Goal: Transaction & Acquisition: Purchase product/service

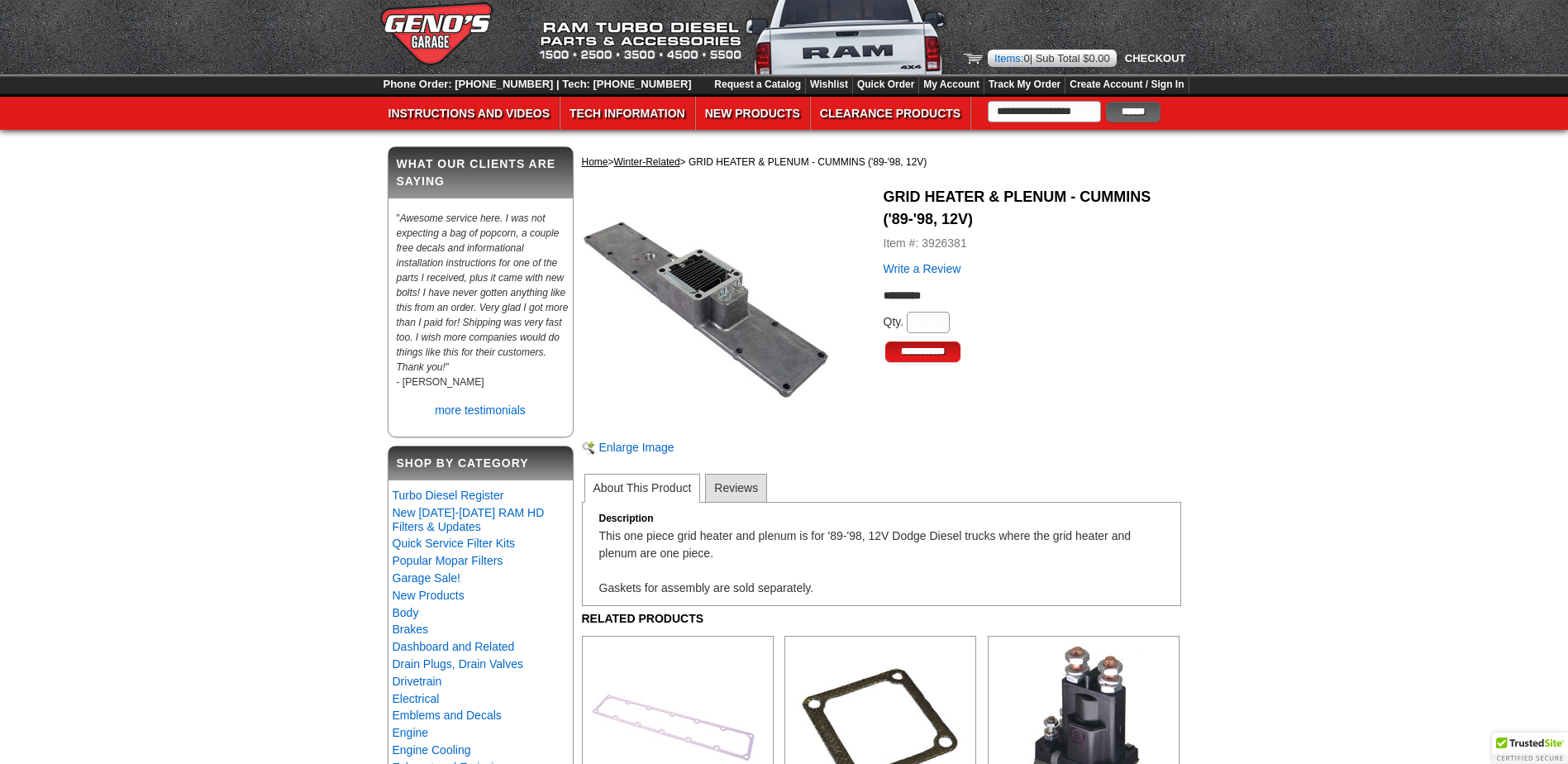
click at [735, 485] on li "Reviews" at bounding box center [736, 488] width 62 height 29
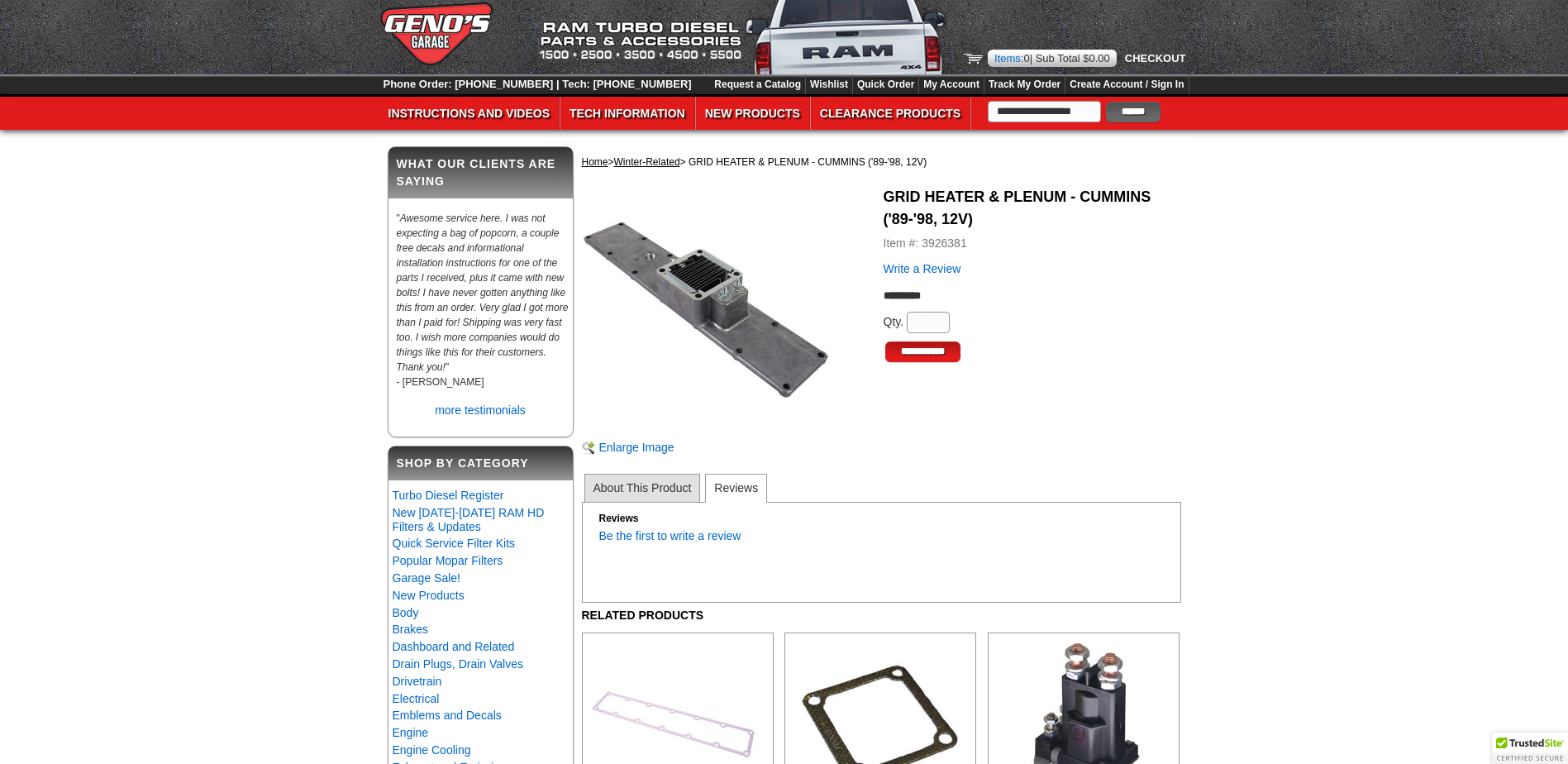
click at [663, 482] on li "About This Product" at bounding box center [643, 488] width 117 height 29
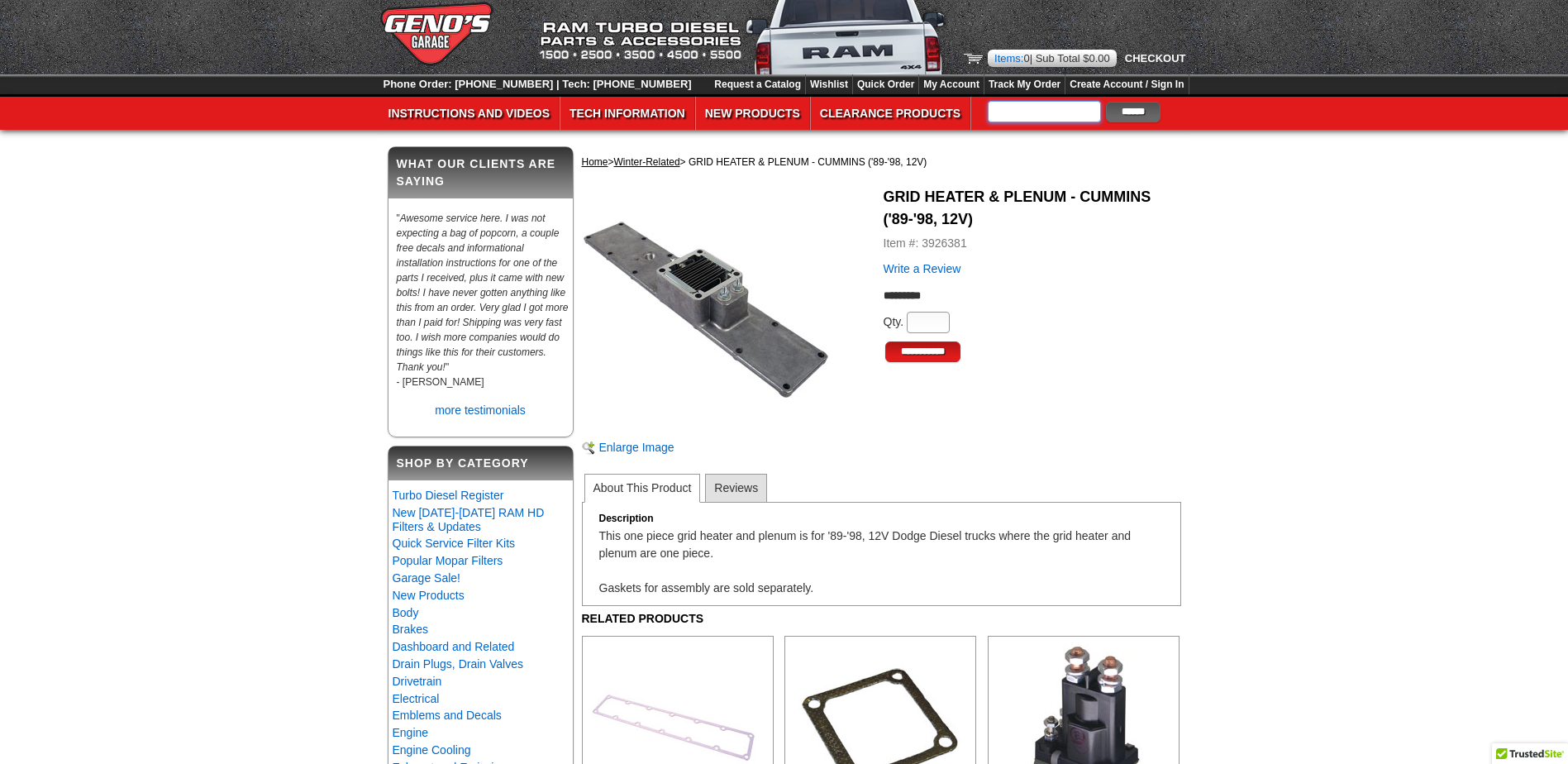
click at [1027, 101] on input "text" at bounding box center [1044, 111] width 113 height 22
type input "**********"
click at [1106, 101] on input "******" at bounding box center [1133, 111] width 55 height 21
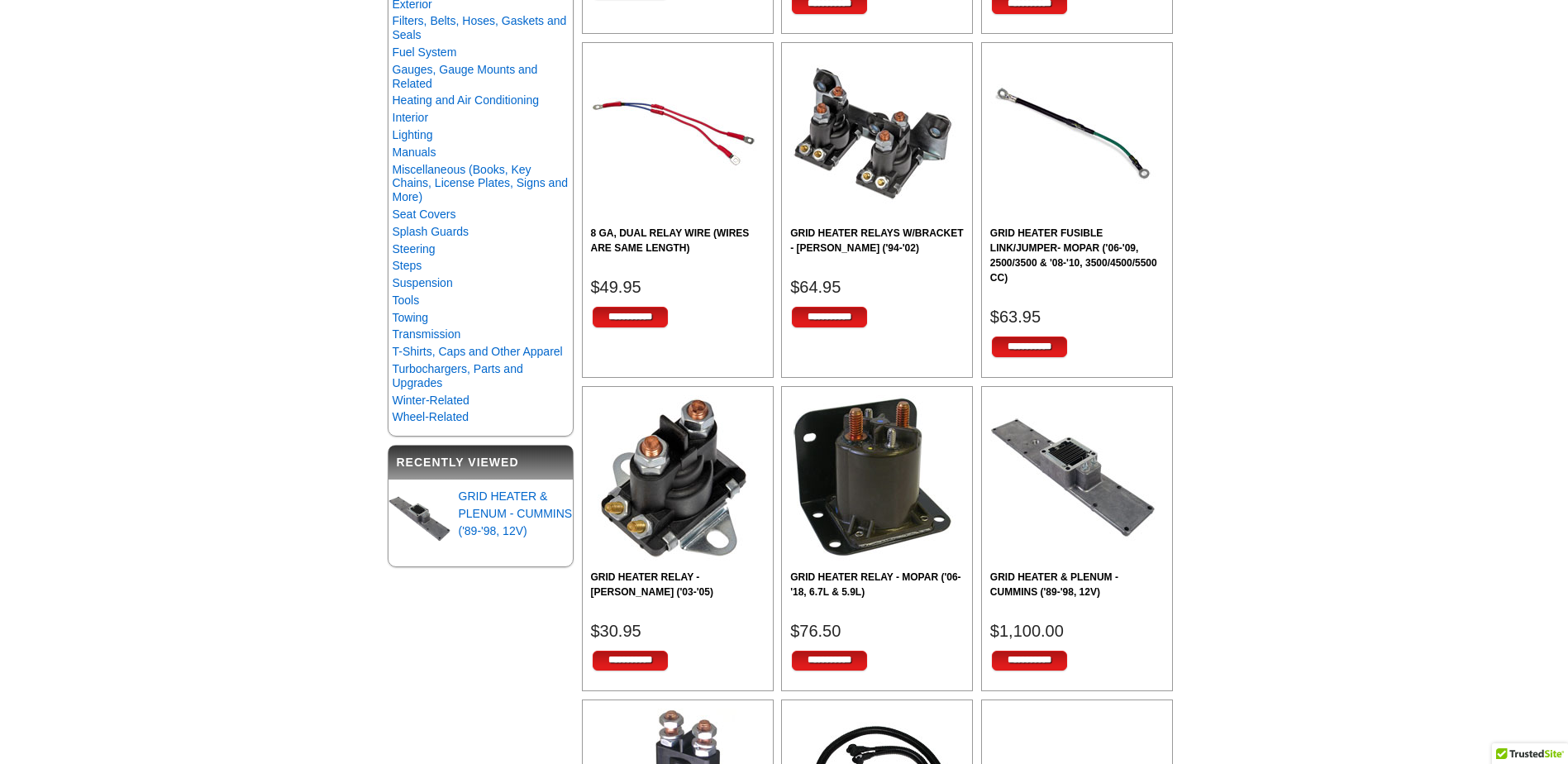
scroll to position [82, 0]
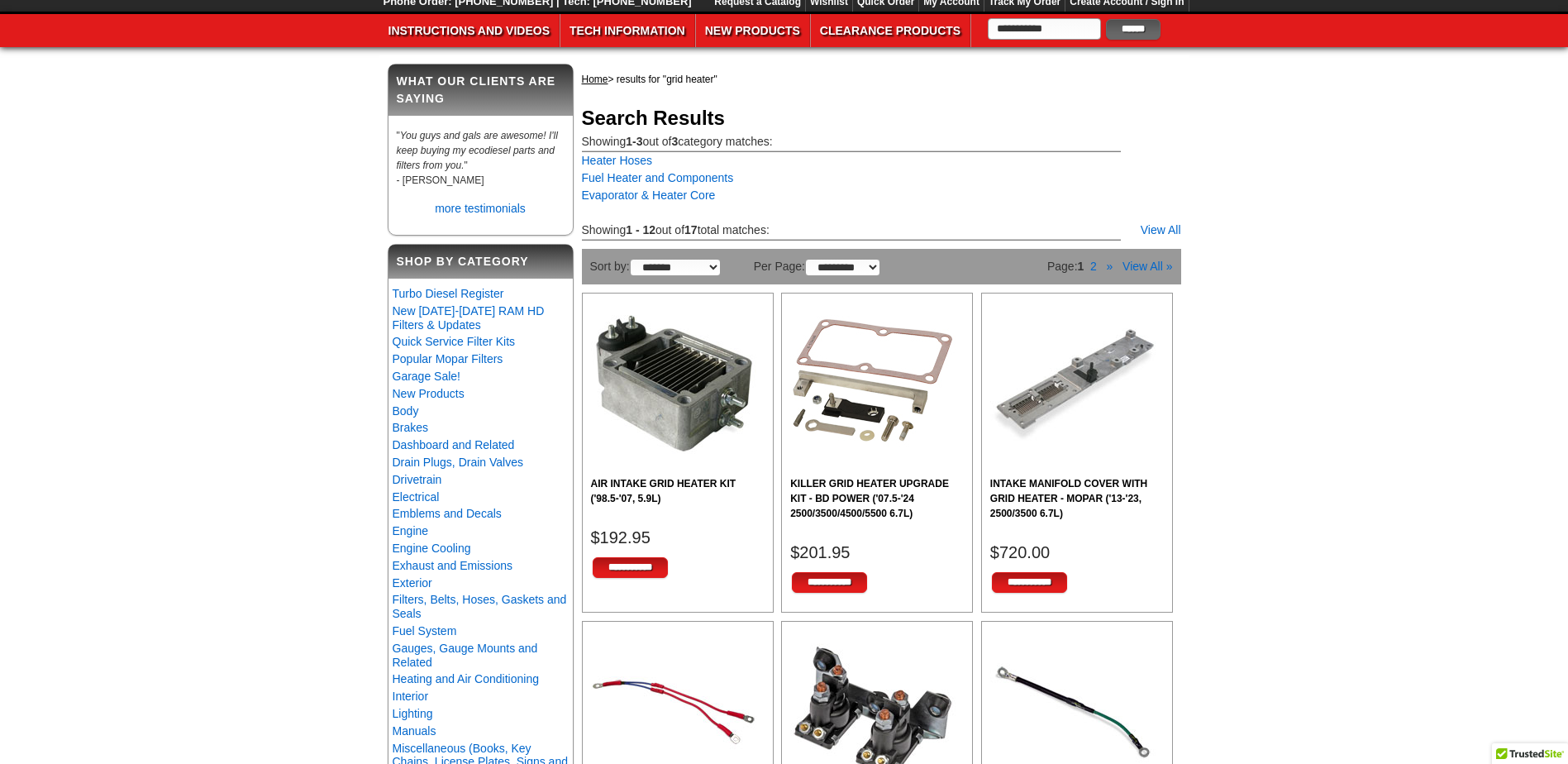
click at [651, 427] on img at bounding box center [673, 384] width 165 height 165
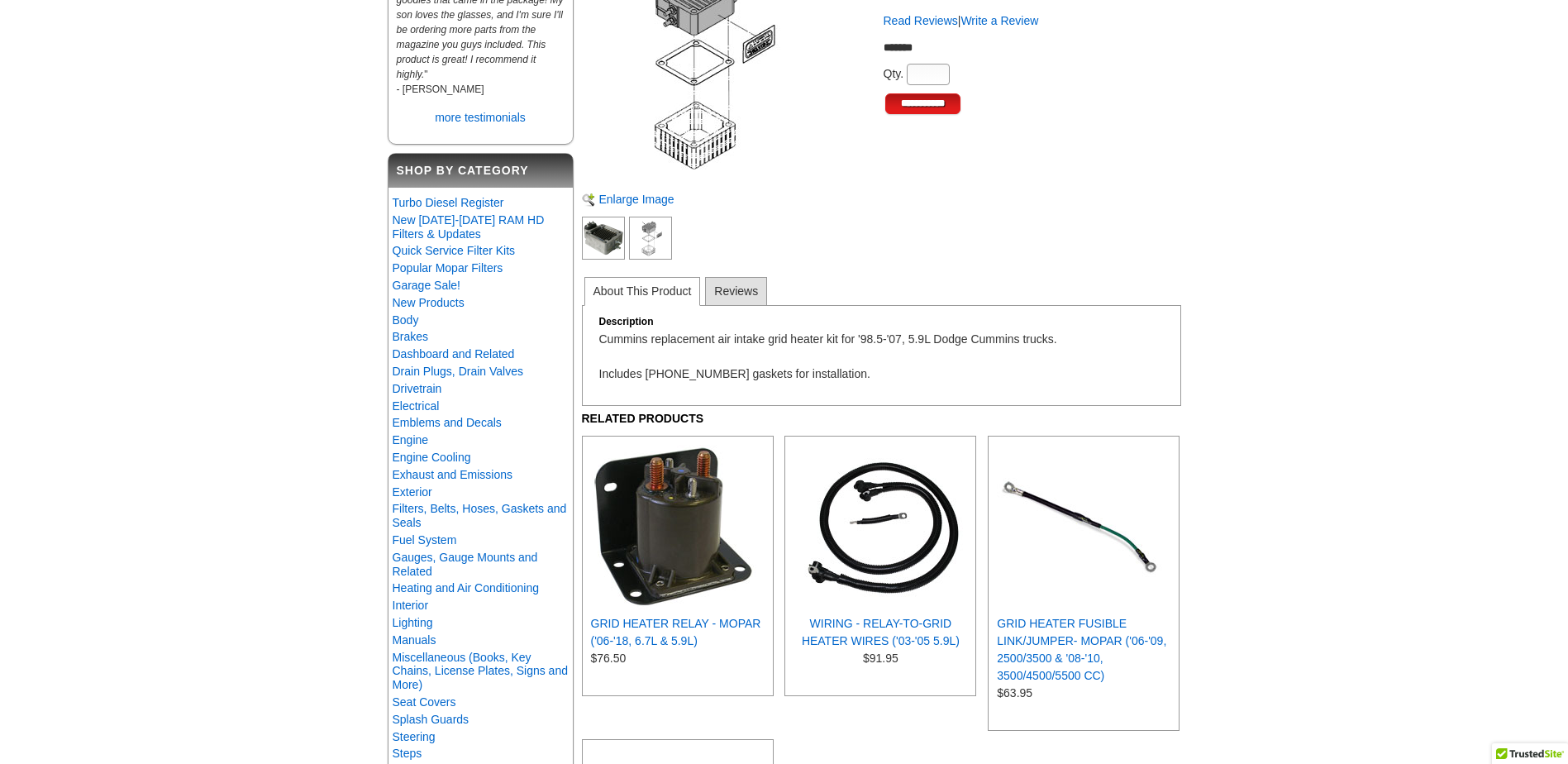
click at [631, 224] on img at bounding box center [650, 238] width 43 height 43
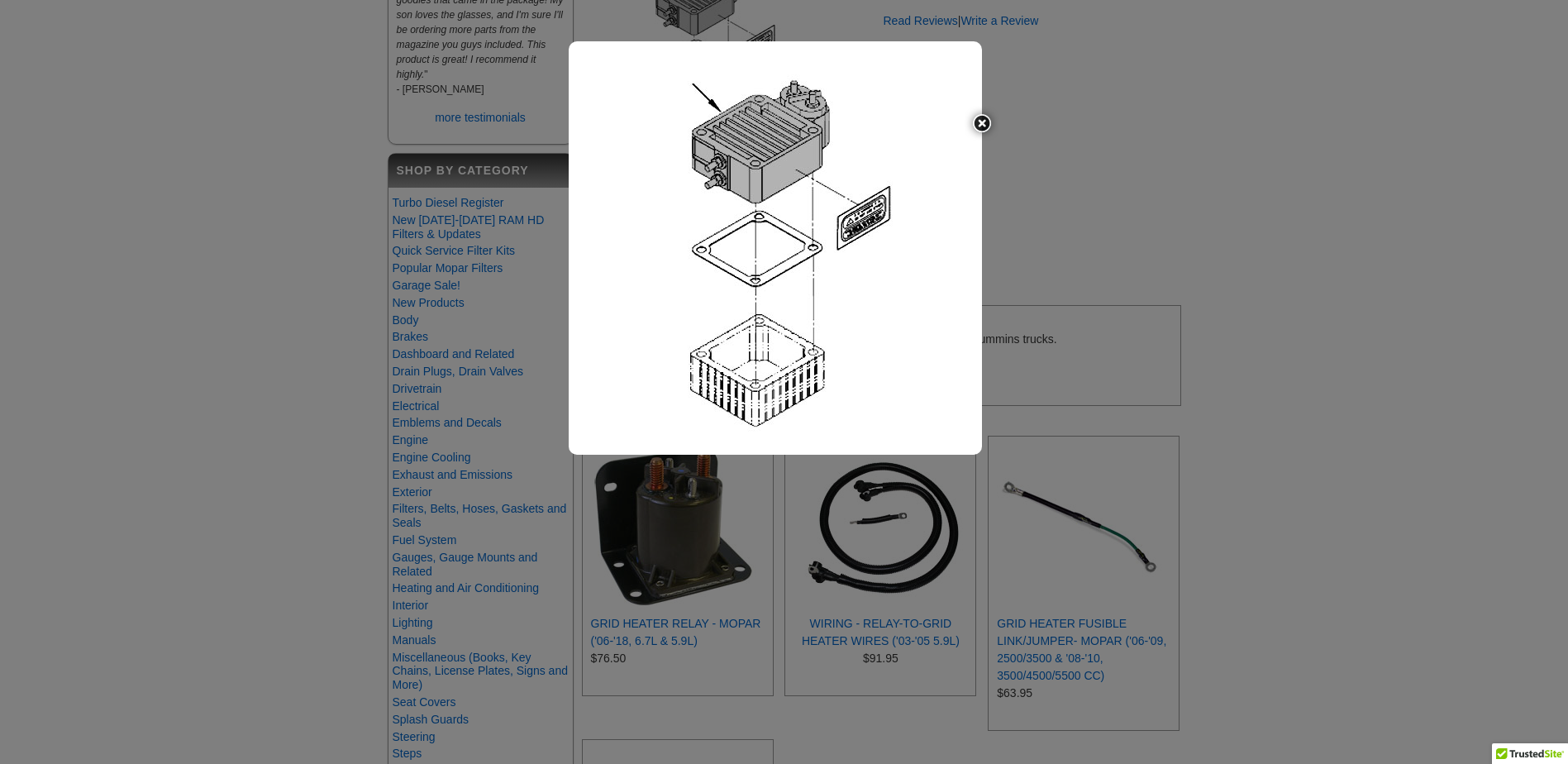
click at [640, 228] on img at bounding box center [775, 248] width 413 height 413
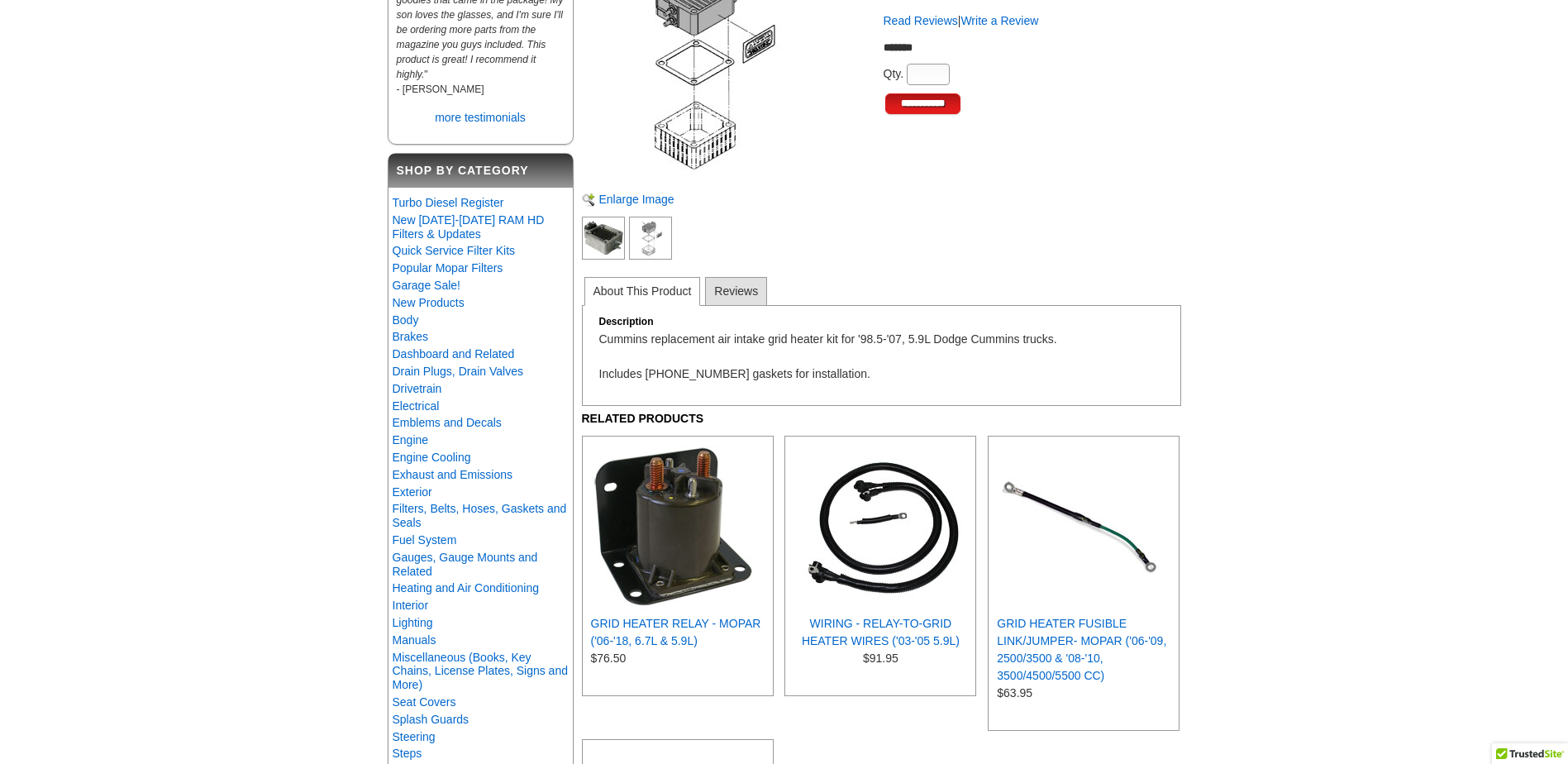
click at [640, 228] on img at bounding box center [650, 238] width 43 height 43
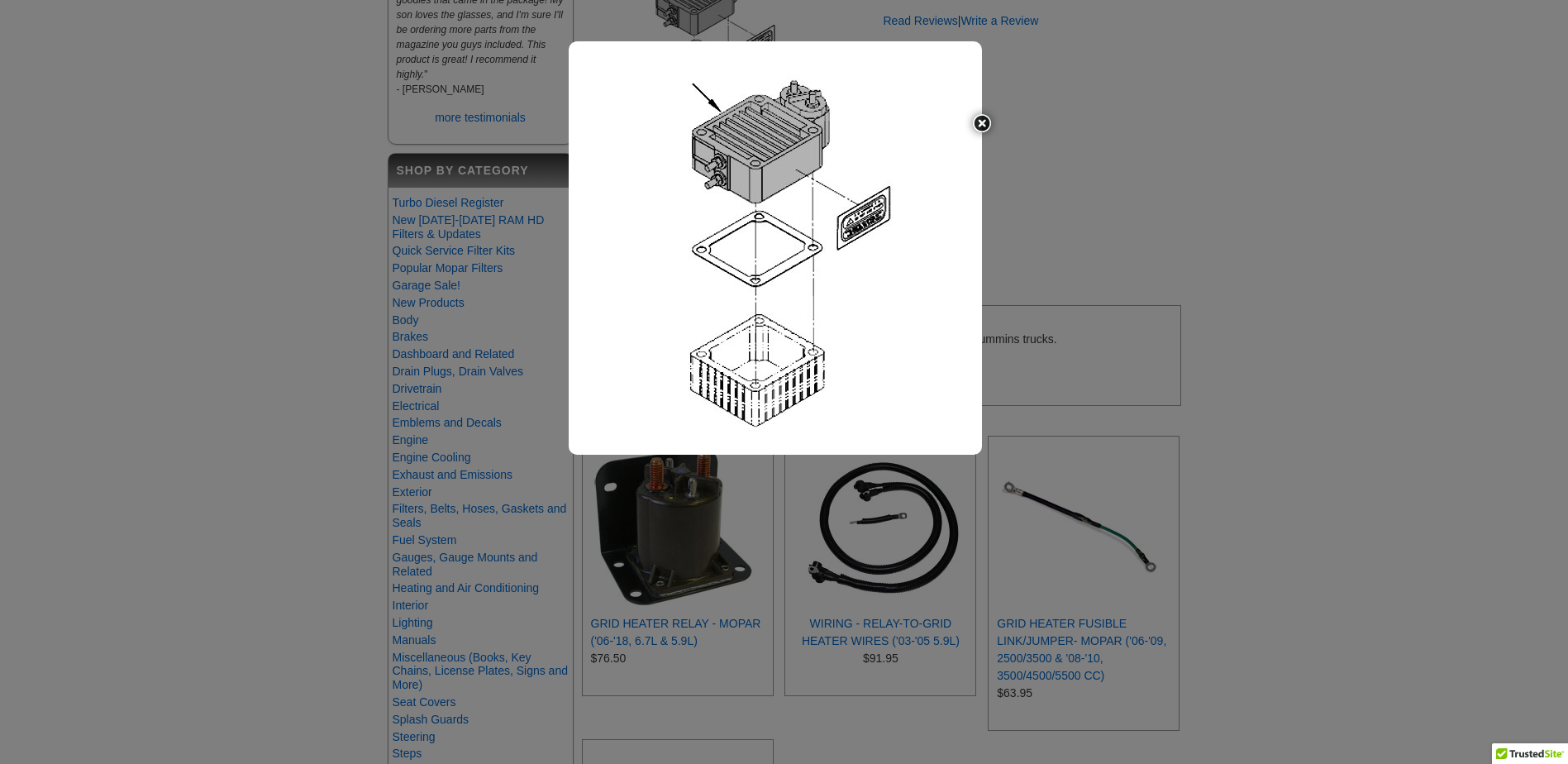
click at [1167, 281] on div at bounding box center [784, 382] width 1568 height 764
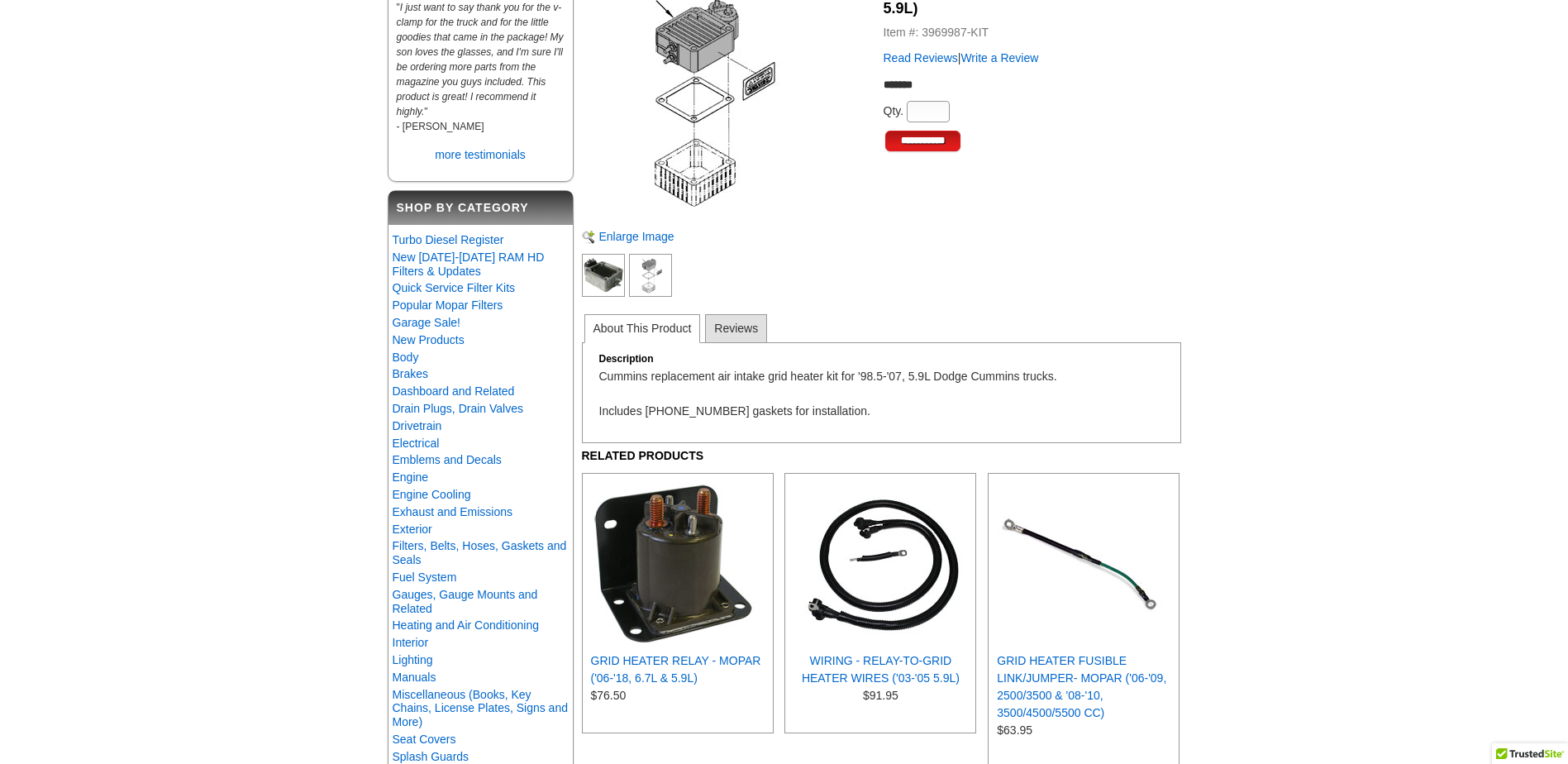
scroll to position [82, 0]
